Goal: Task Accomplishment & Management: Manage account settings

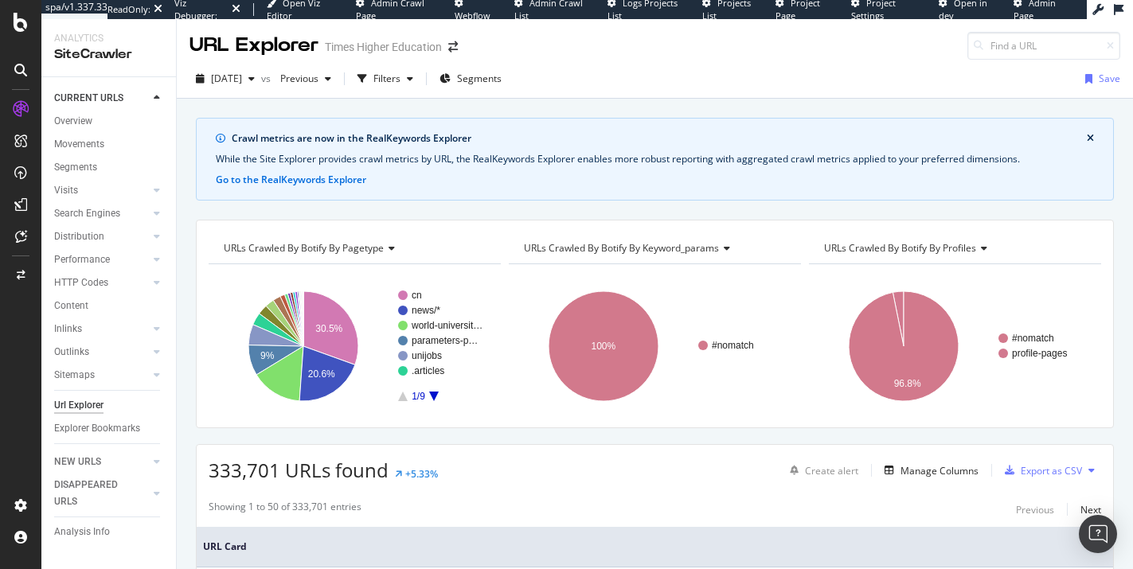
scroll to position [648, 0]
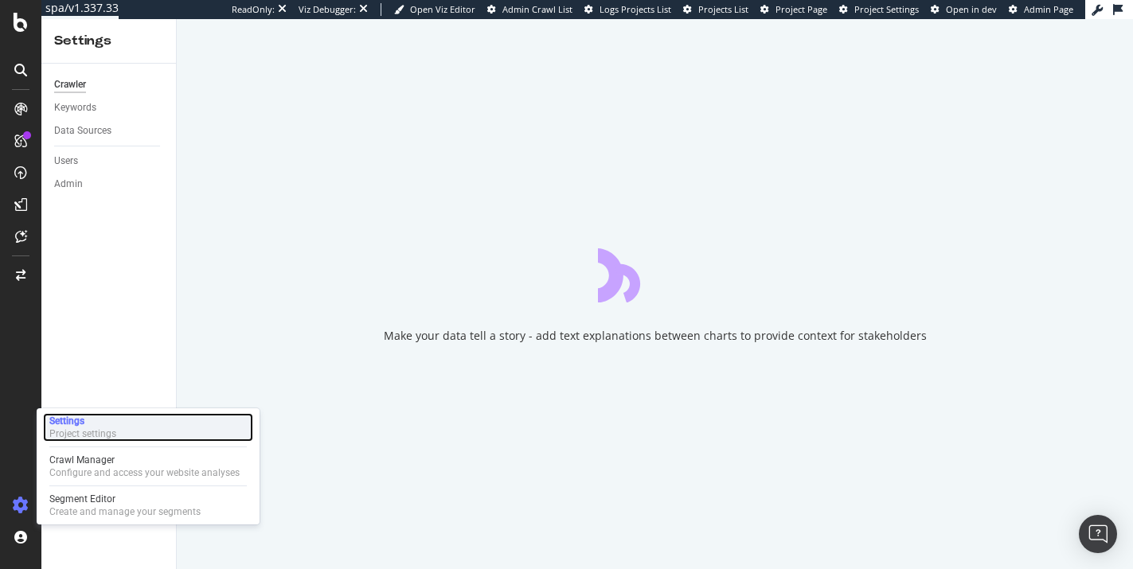
click at [66, 424] on div "Settings" at bounding box center [82, 421] width 67 height 13
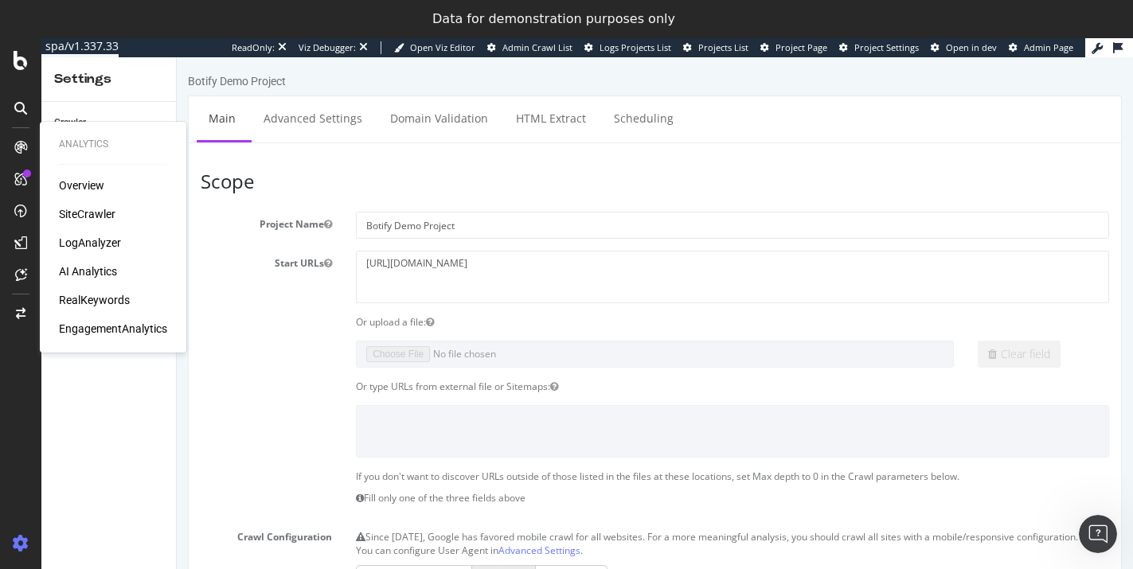
click at [245, 371] on section "Project Name Botify Demo Project Start URLs https://www.ulule.com Or upload a f…" at bounding box center [655, 555] width 908 height 686
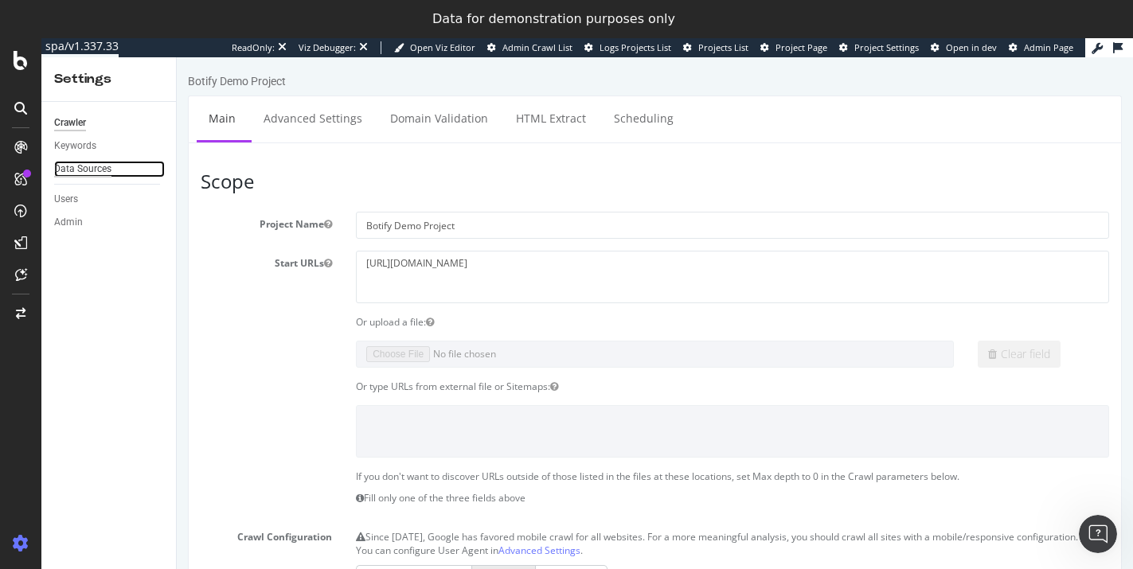
click at [71, 162] on div "Data Sources" at bounding box center [82, 169] width 57 height 17
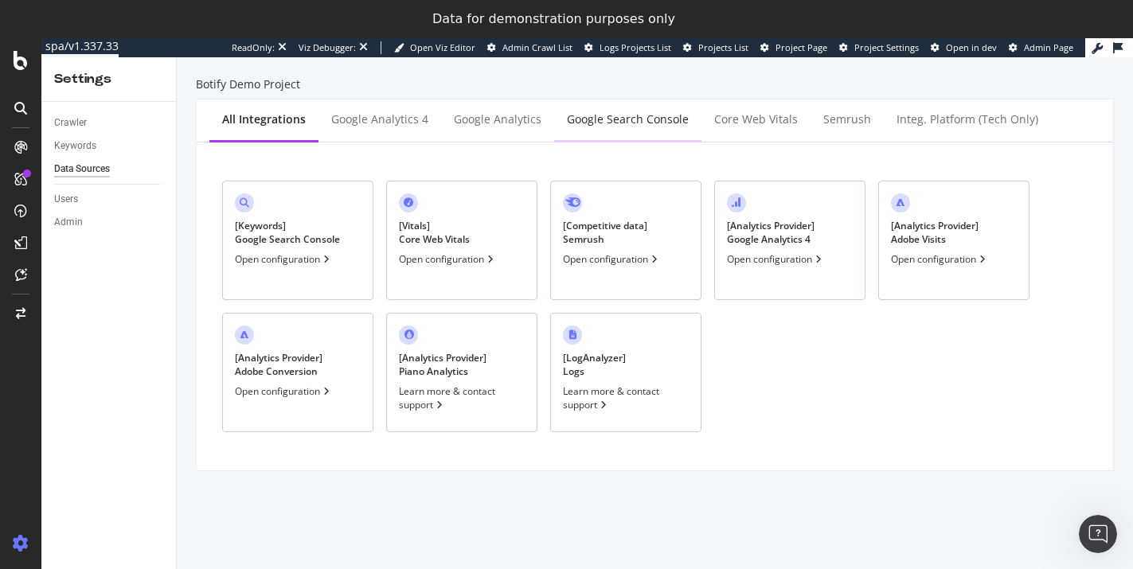
click at [584, 123] on div "Google Search Console" at bounding box center [628, 119] width 122 height 16
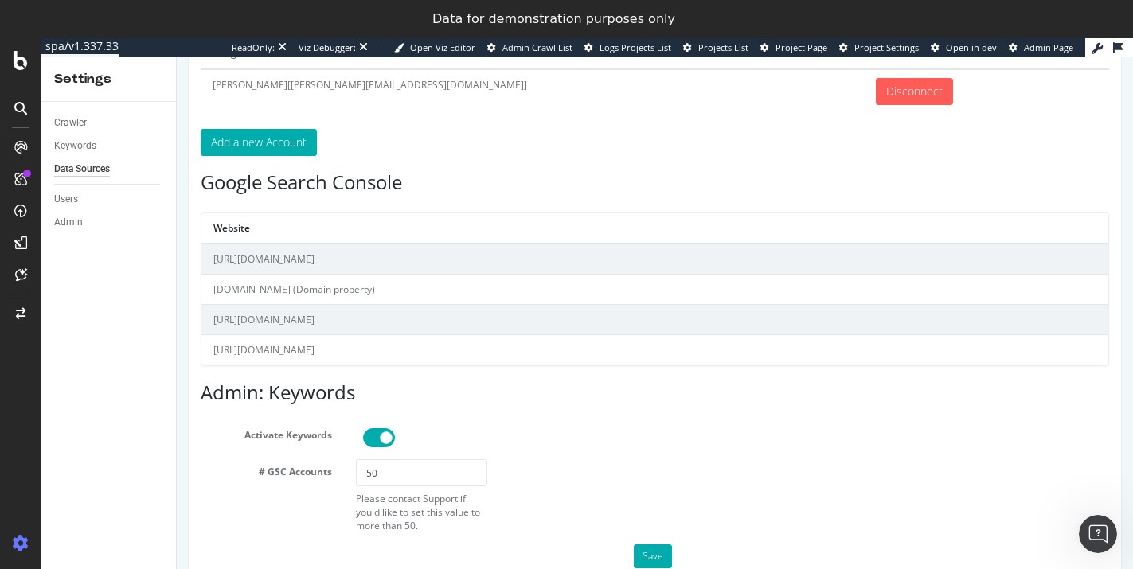
scroll to position [175, 0]
